Goal: Use online tool/utility: Utilize a website feature to perform a specific function

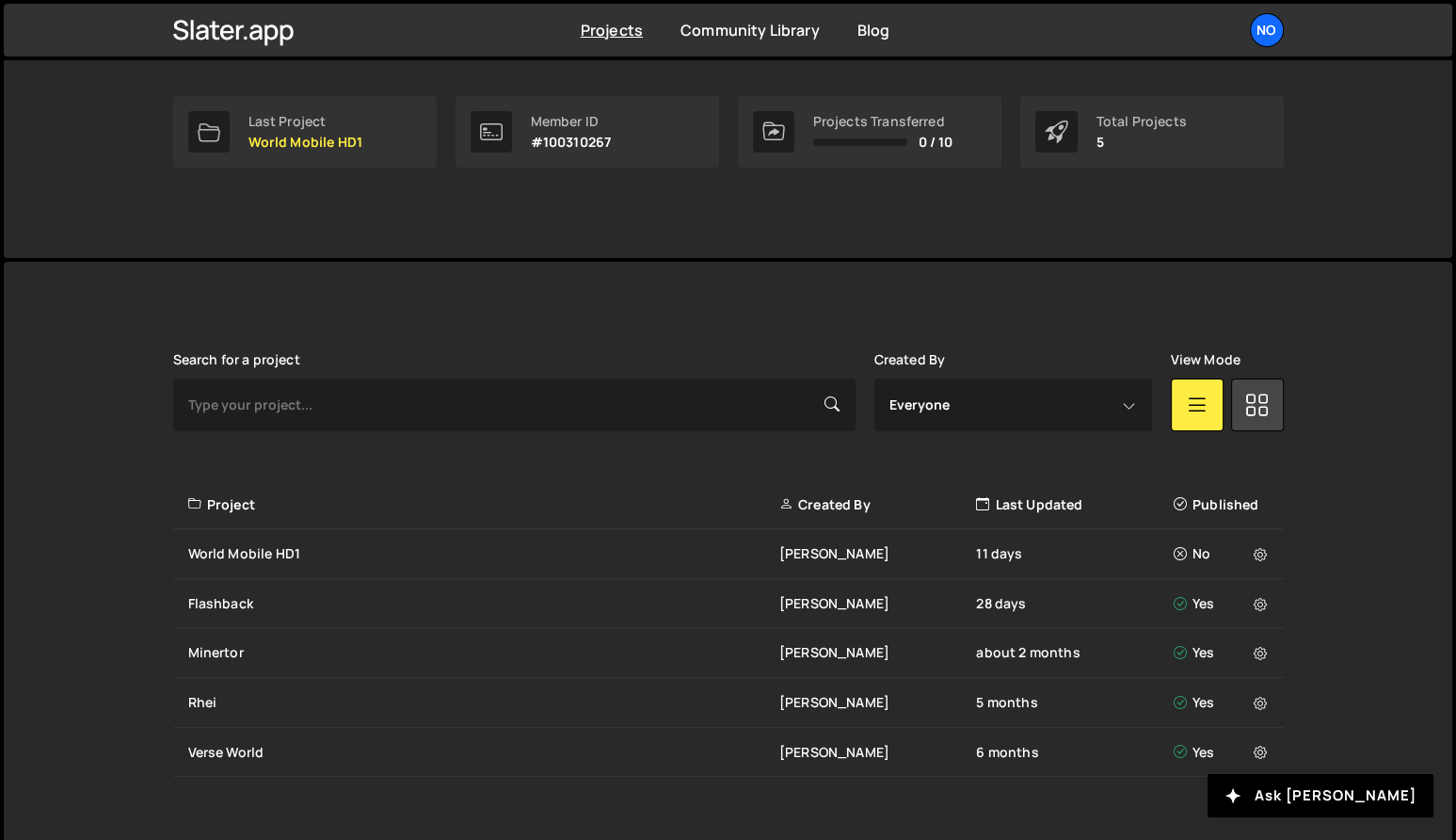
scroll to position [312, 0]
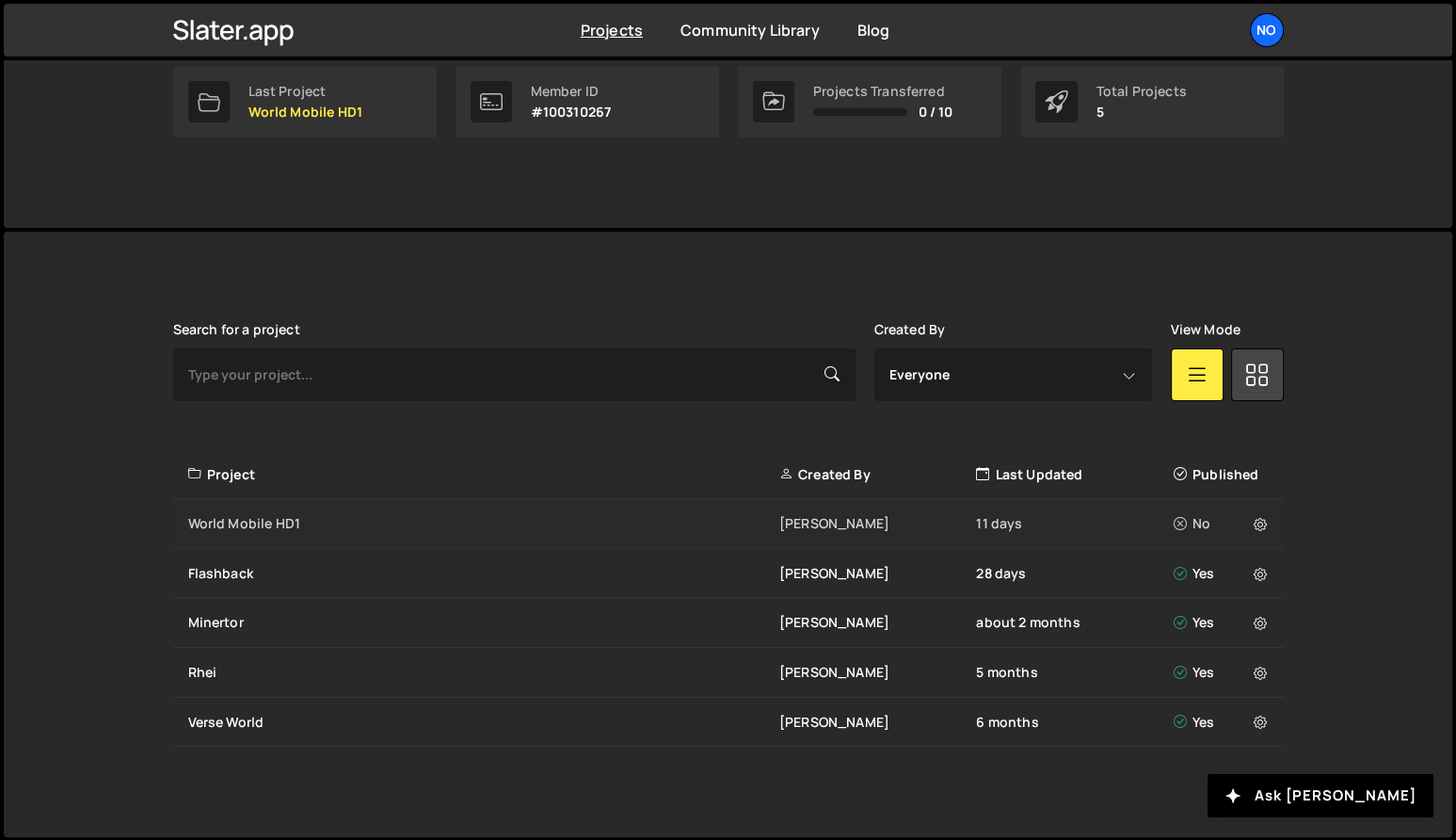
click at [339, 523] on div "World Mobile HD1" at bounding box center [483, 523] width 591 height 19
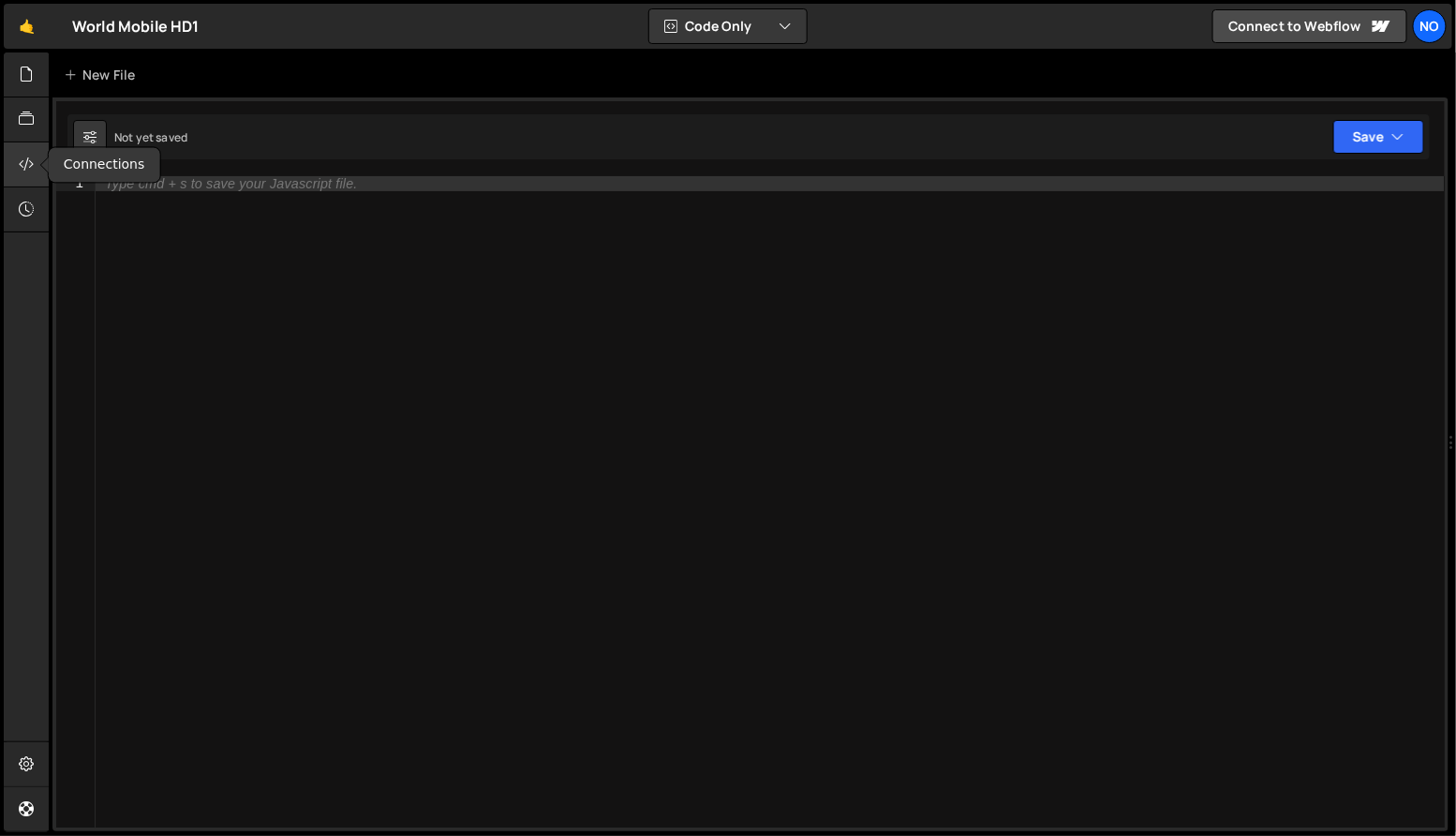
click at [33, 169] on icon at bounding box center [26, 164] width 15 height 21
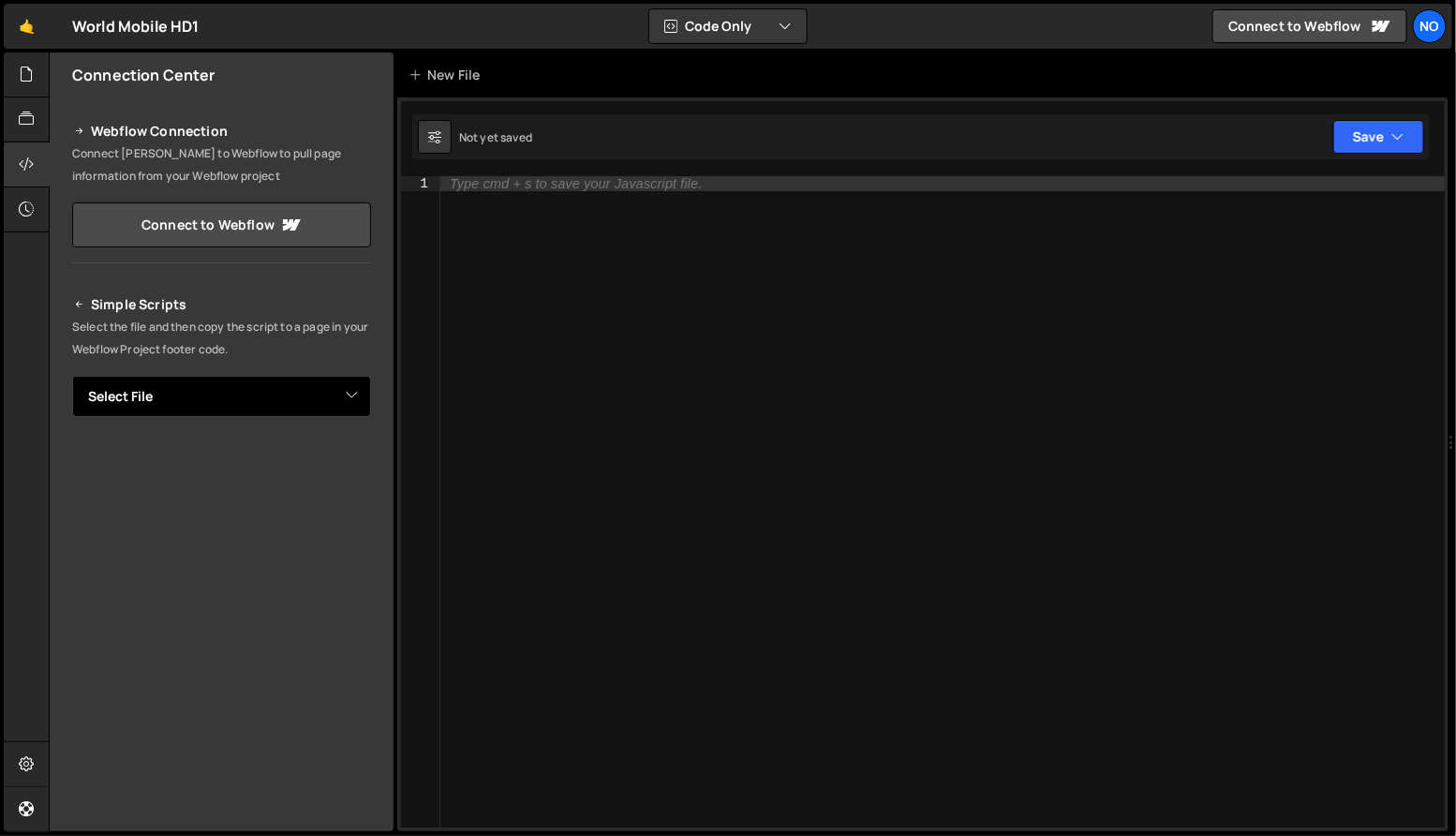
click at [354, 401] on select "Select File script.js" at bounding box center [221, 397] width 299 height 41
select select "46407"
click at [72, 376] on select "Select File script.js" at bounding box center [221, 397] width 299 height 41
click at [356, 457] on button "Button group with nested dropdown" at bounding box center [358, 460] width 26 height 39
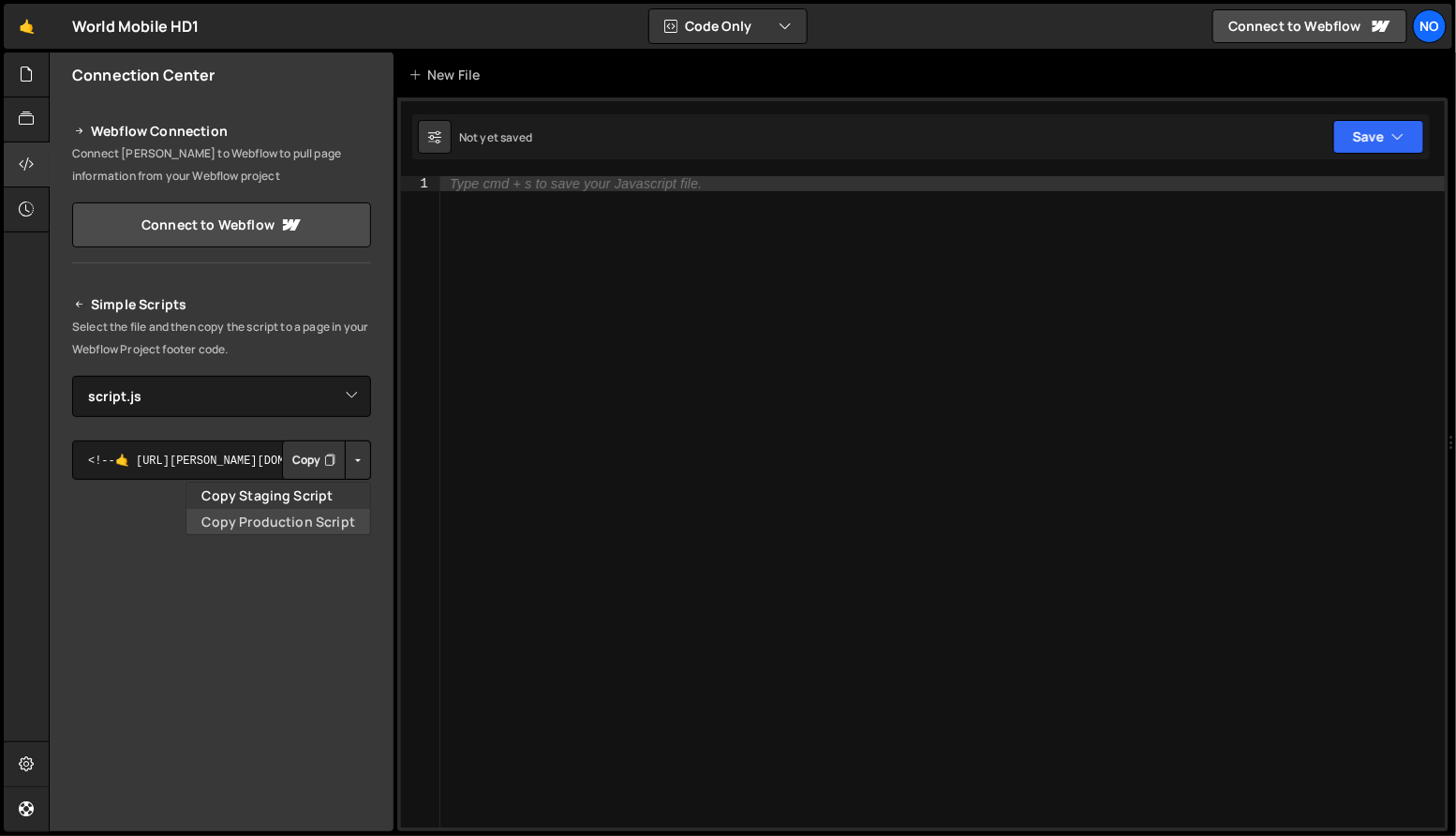
click at [334, 517] on link "Copy Production Script" at bounding box center [279, 522] width 184 height 26
click at [25, 82] on icon at bounding box center [26, 74] width 15 height 21
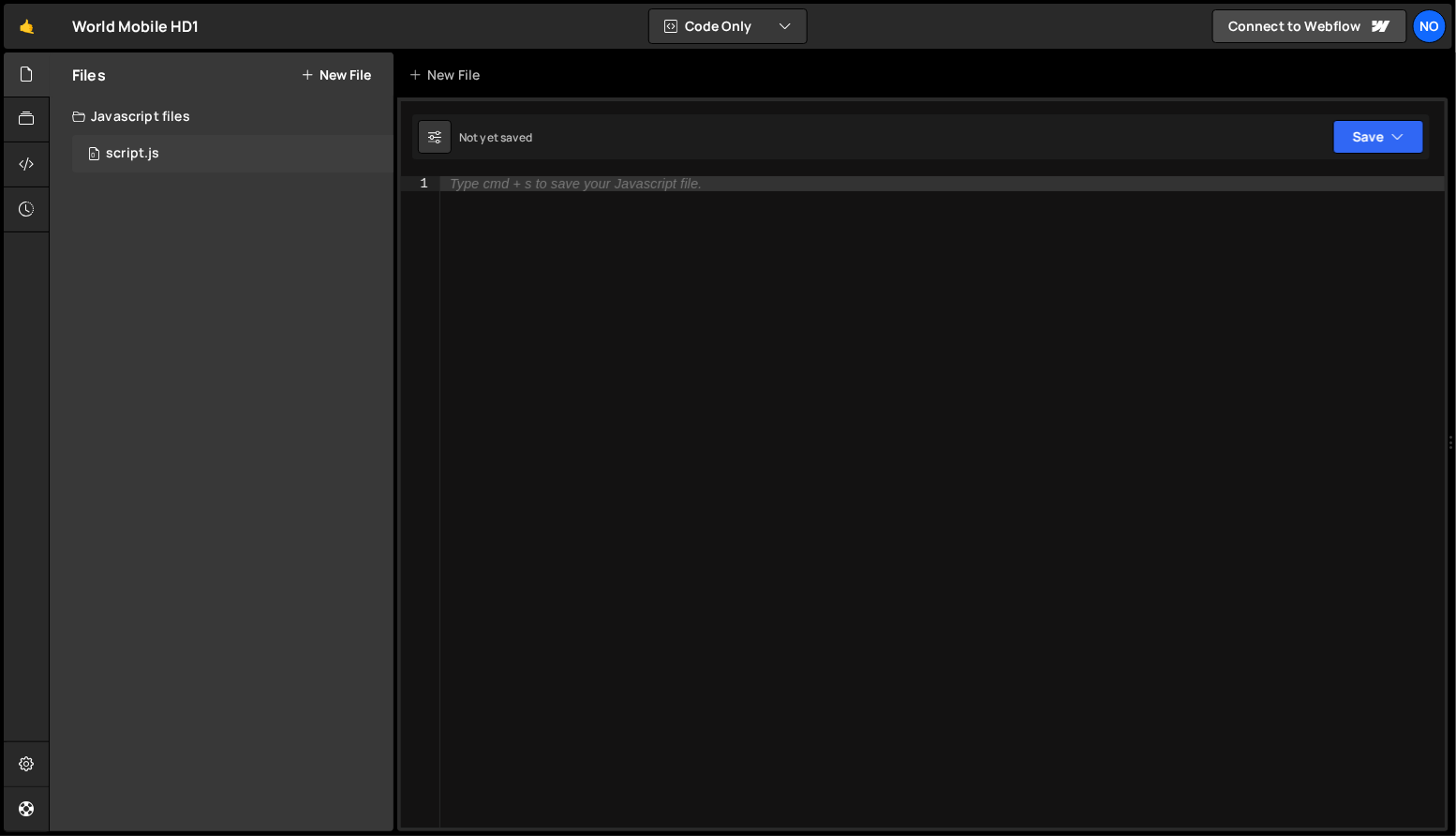
click at [152, 160] on div "script.js" at bounding box center [132, 154] width 53 height 17
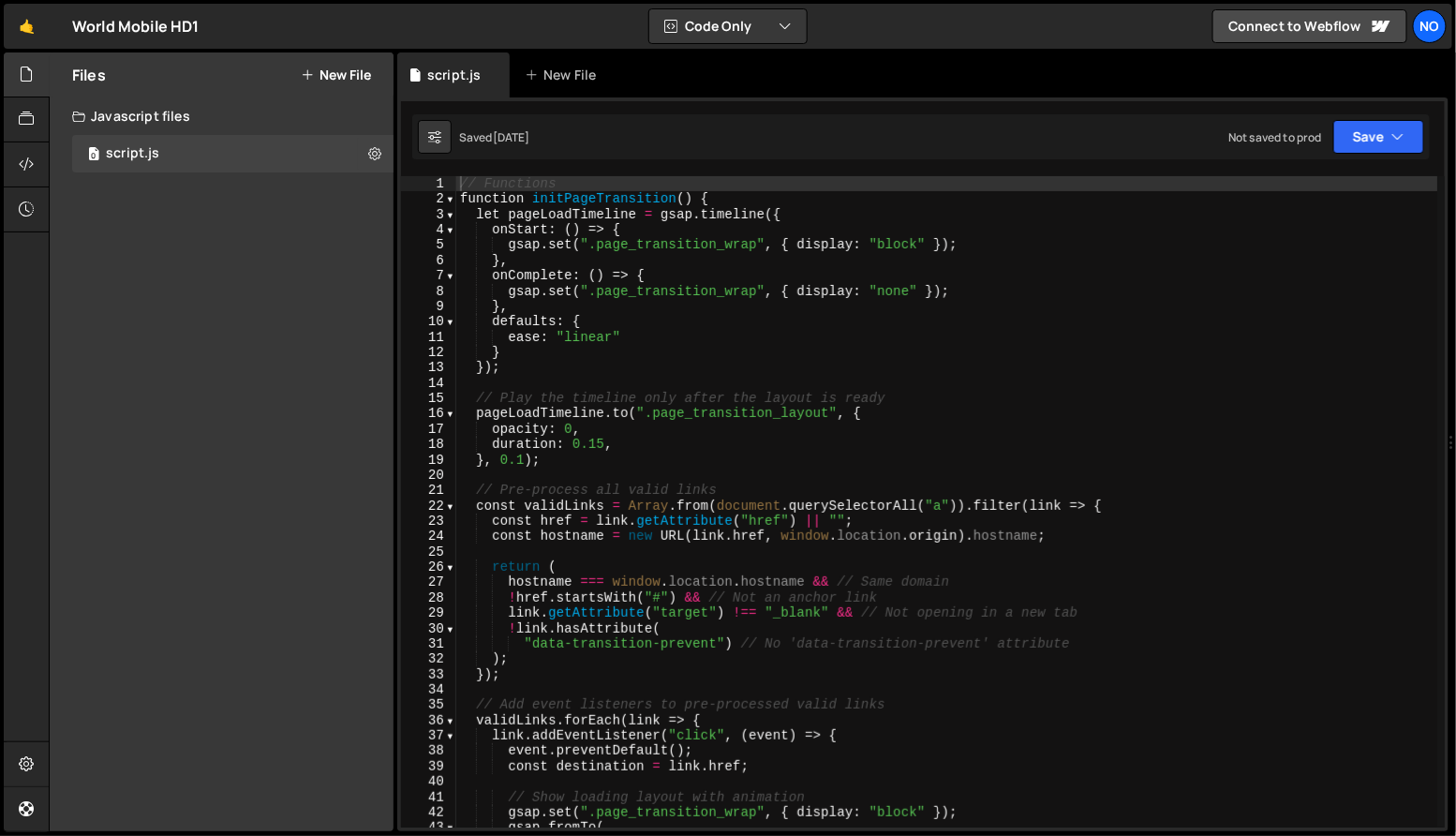
click at [613, 287] on div "// Functions function initPageTransition ( ) { let pageLoadTimeline = gsap . ti…" at bounding box center [947, 518] width 982 height 683
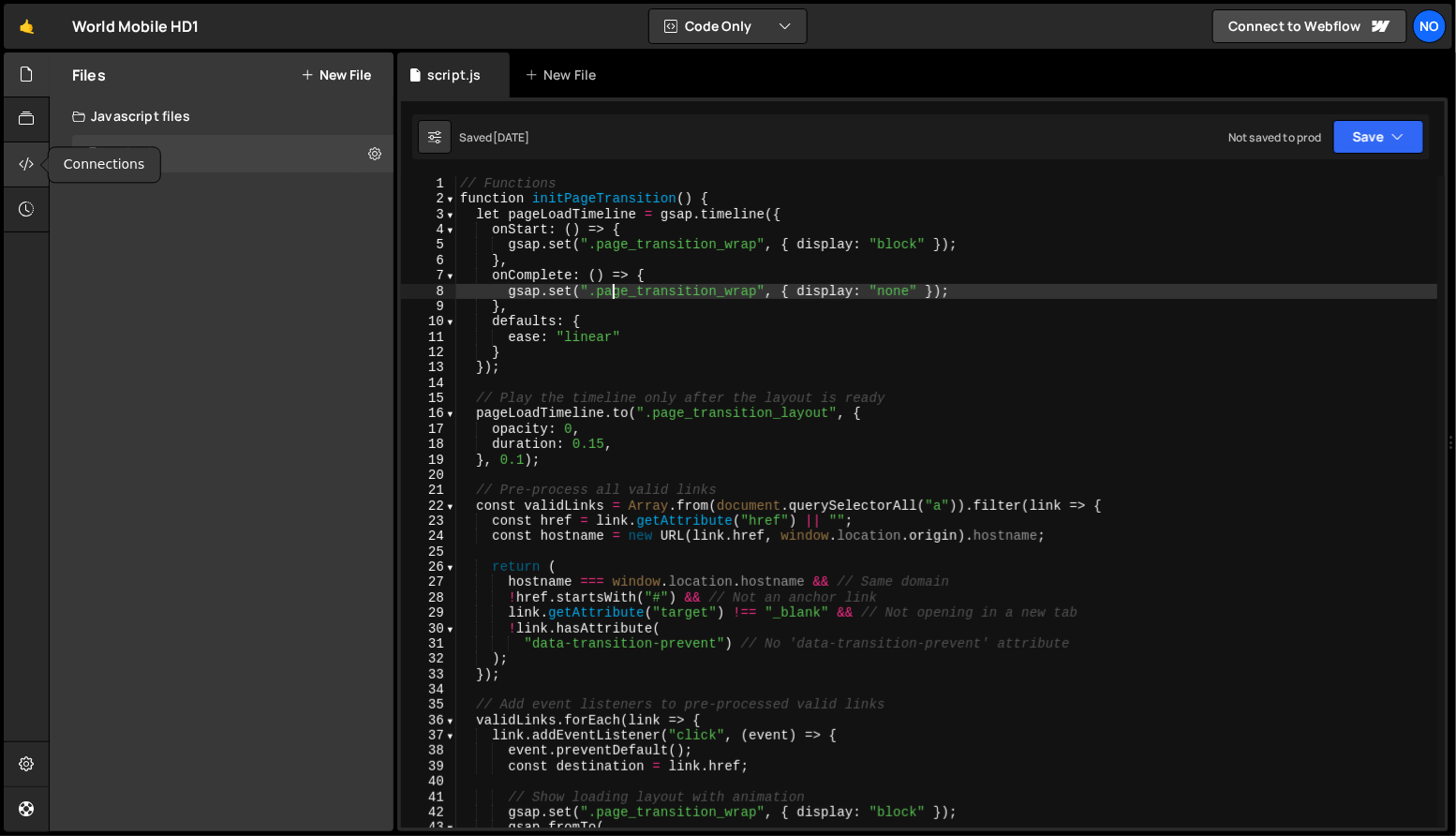
click at [36, 176] on div at bounding box center [26, 165] width 46 height 45
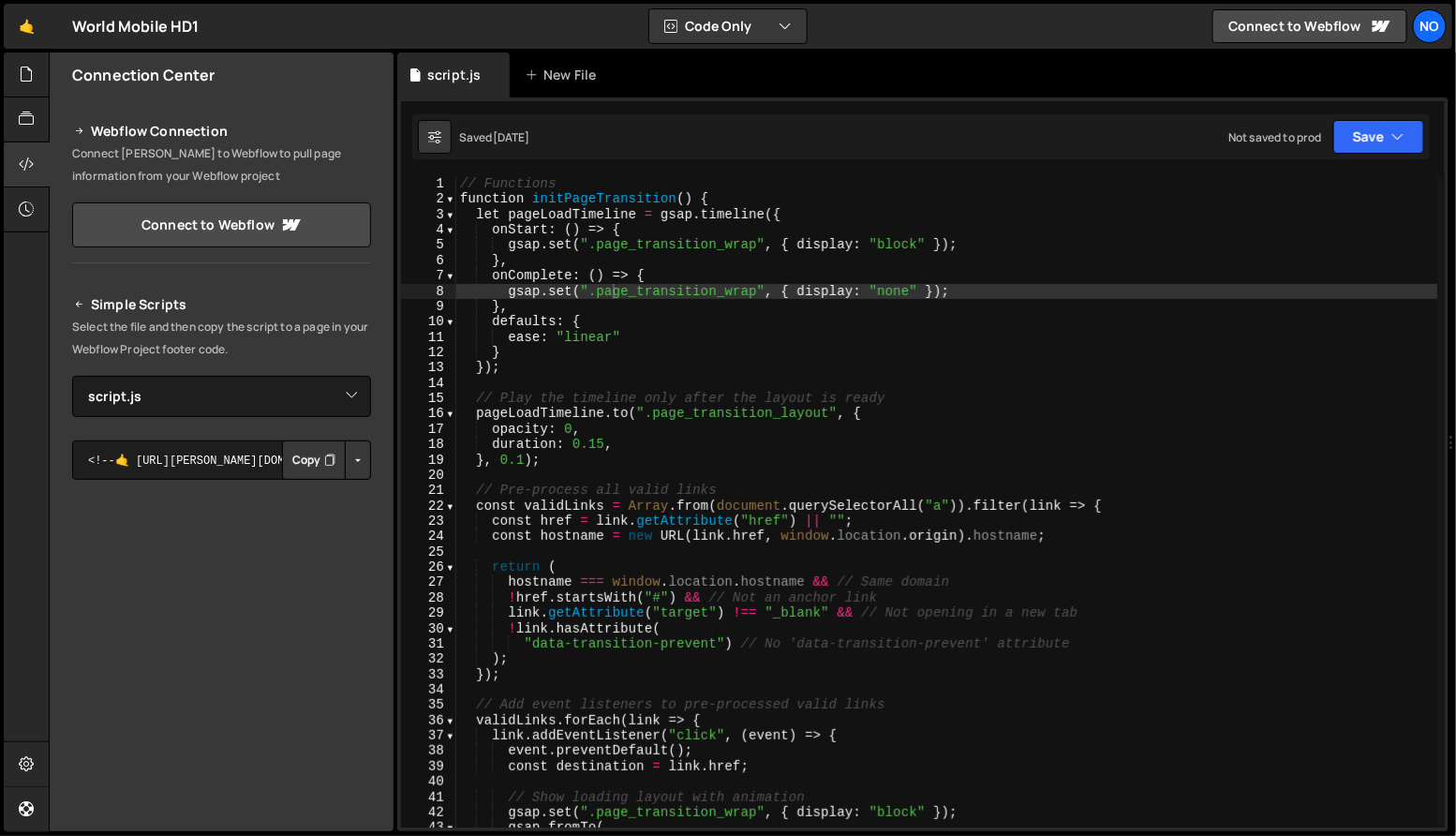
click at [353, 470] on button "Button group with nested dropdown" at bounding box center [358, 460] width 26 height 39
click at [327, 515] on link "Copy Production Script" at bounding box center [279, 522] width 184 height 26
type textarea "},"
click at [574, 311] on div "// Functions function initPageTransition ( ) { let pageLoadTimeline = gsap . ti…" at bounding box center [947, 518] width 982 height 683
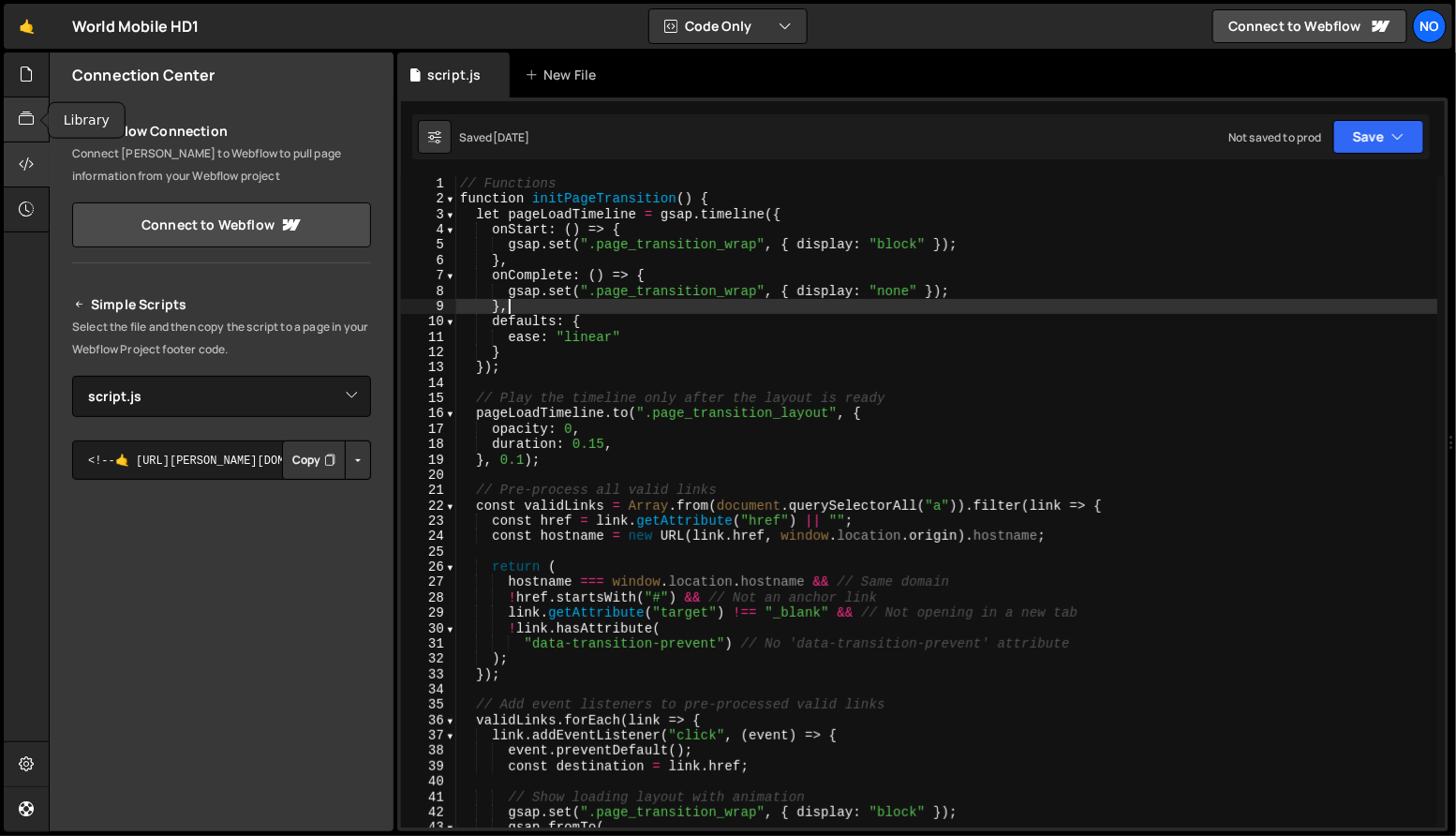
click at [20, 111] on icon at bounding box center [26, 119] width 15 height 21
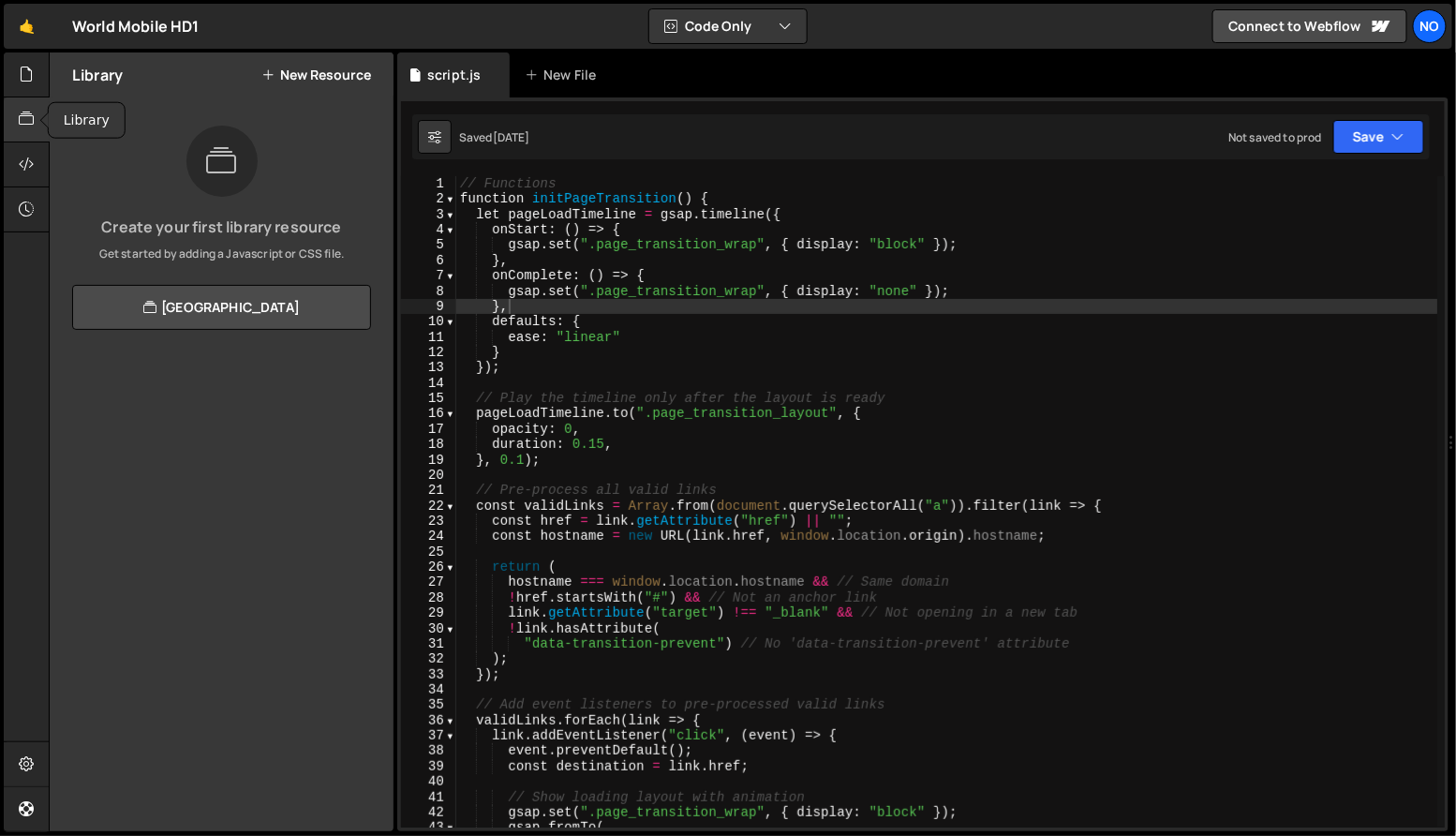
click at [20, 111] on icon at bounding box center [26, 119] width 15 height 21
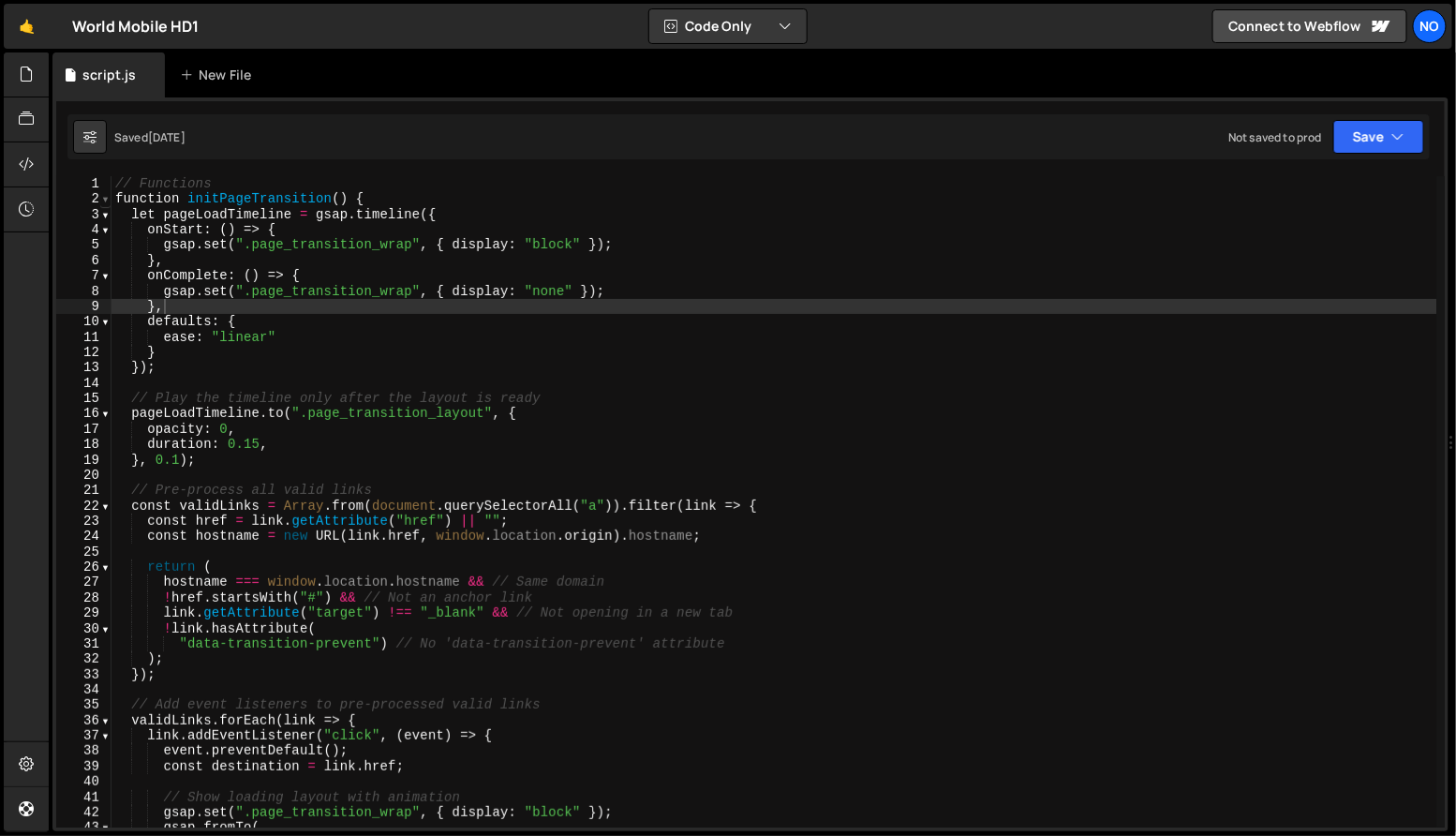
click at [104, 198] on span at bounding box center [105, 199] width 10 height 15
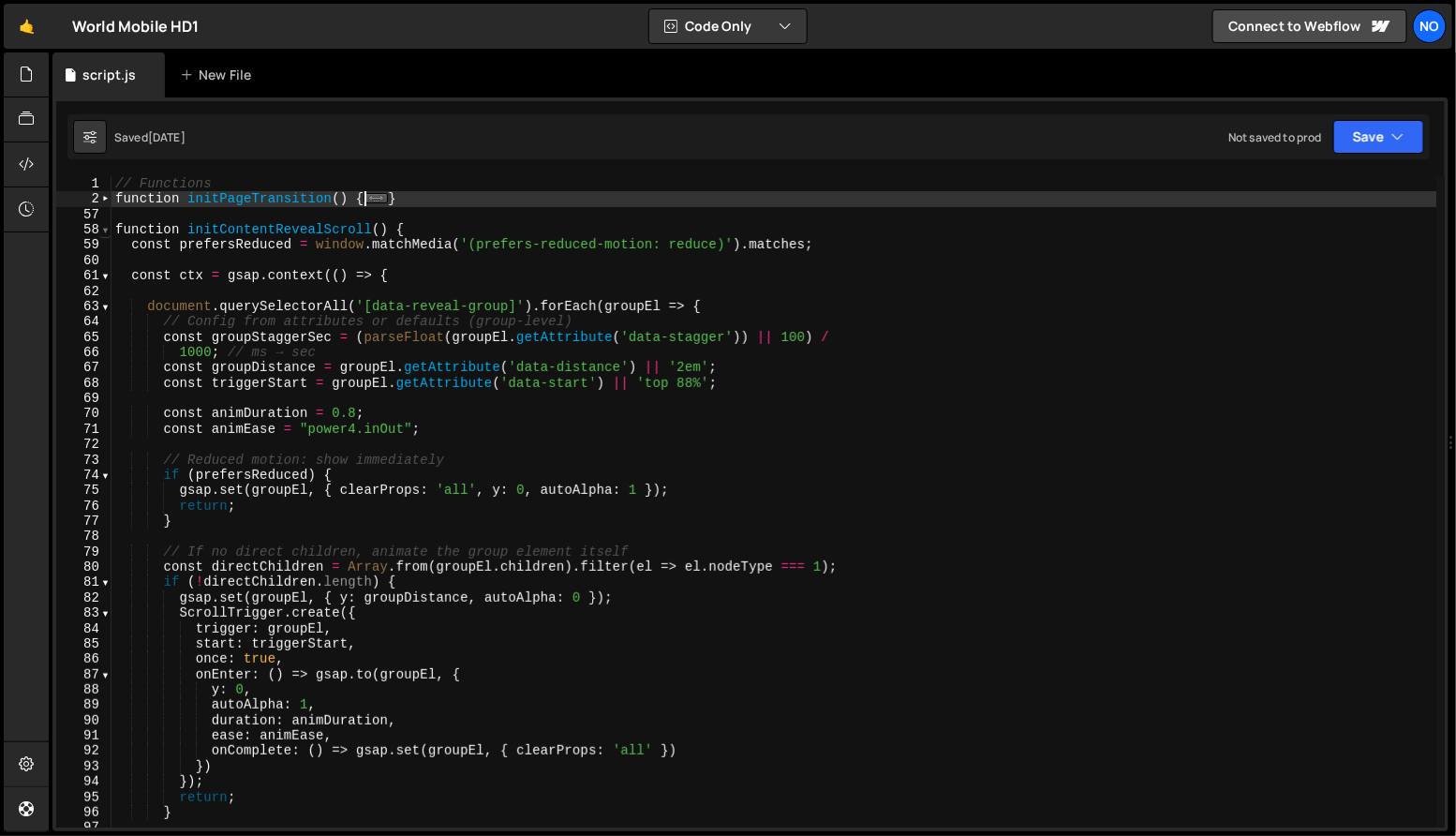
click at [107, 232] on span at bounding box center [105, 230] width 10 height 15
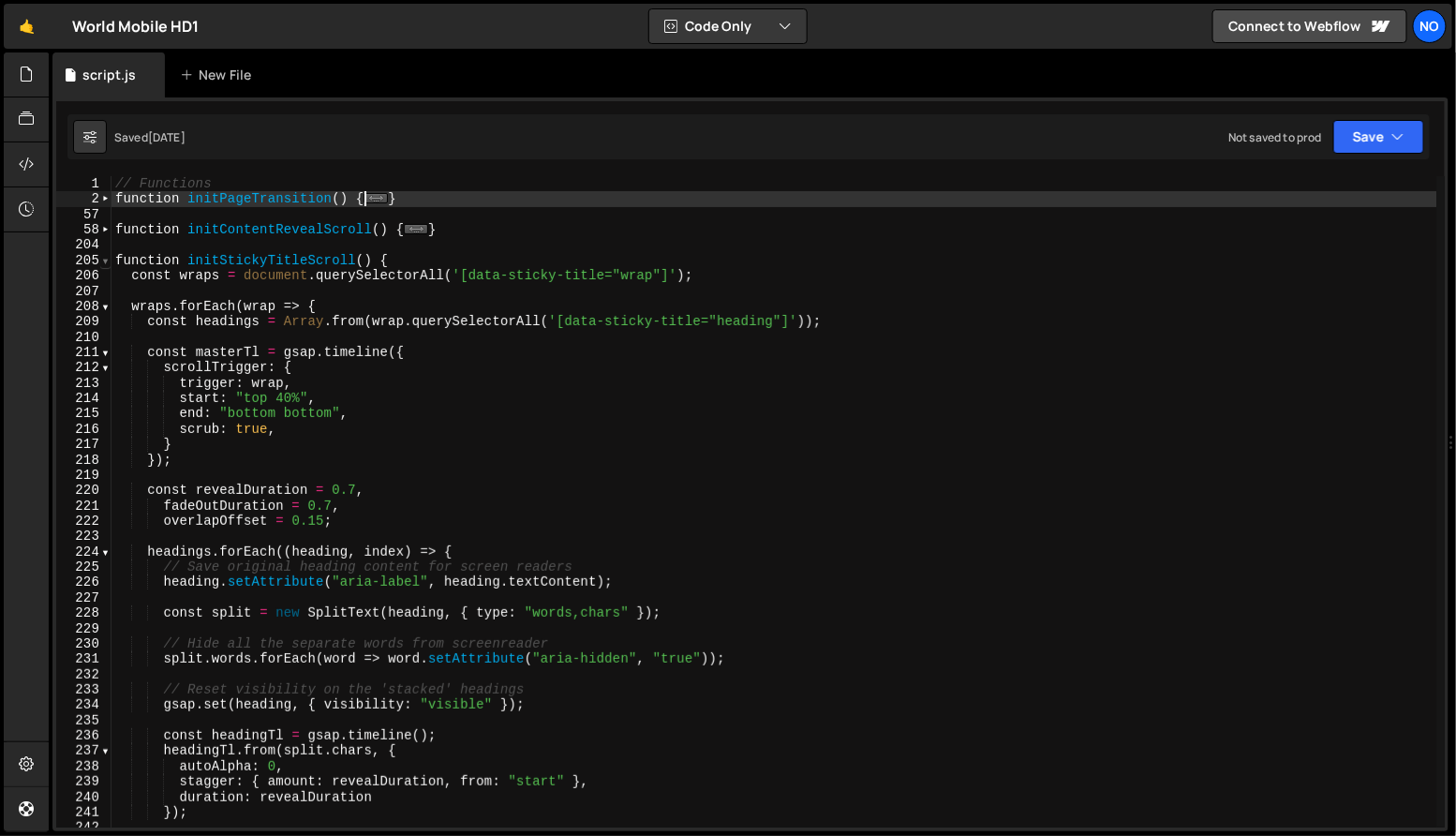
click at [105, 263] on span at bounding box center [105, 261] width 10 height 15
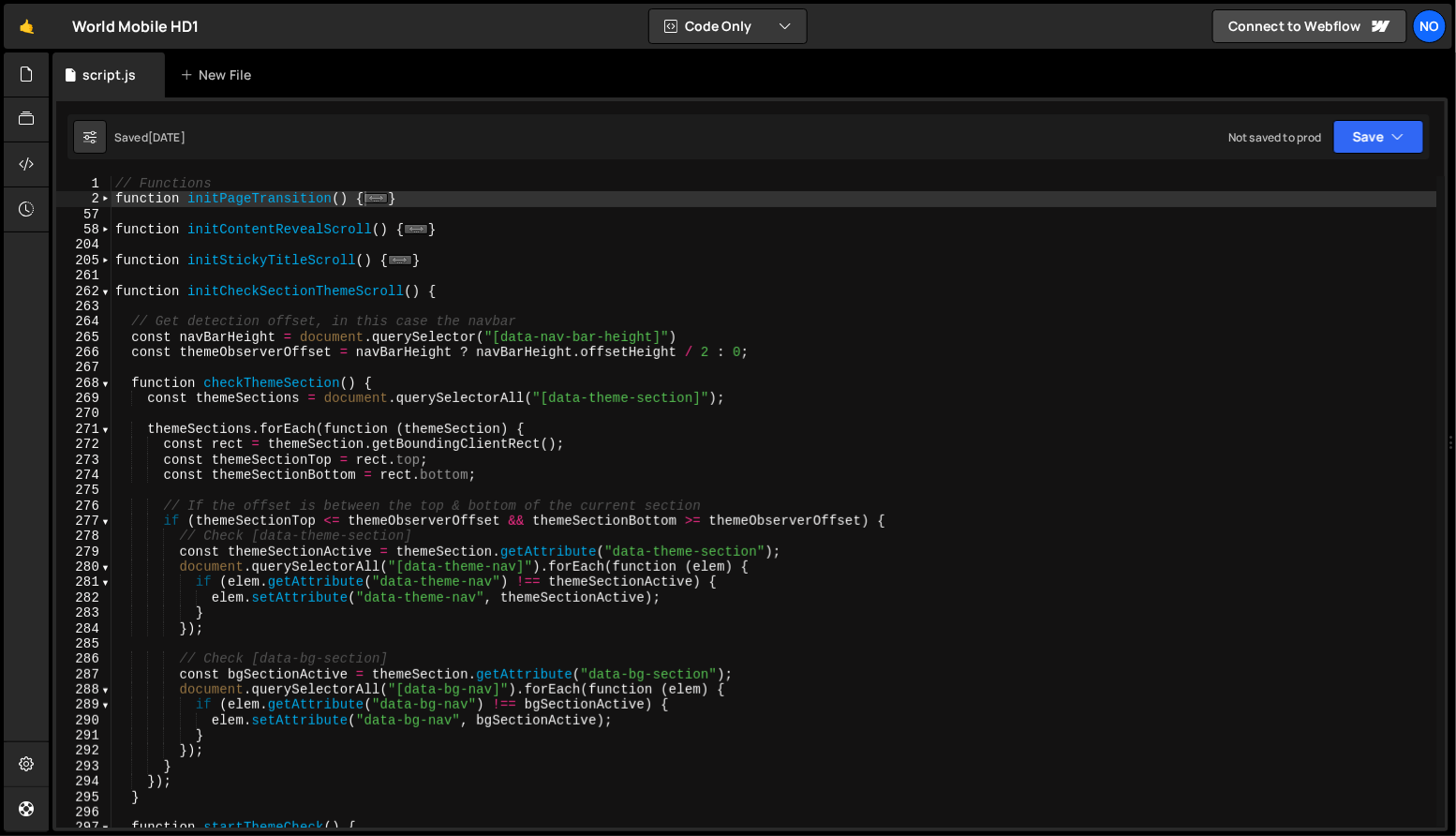
click at [992, 22] on div "🤙 World Mobile HD1 ⚠️ Code is being edited in another browser Code Only Code On…" at bounding box center [728, 26] width 1448 height 45
